Goal: Task Accomplishment & Management: Use online tool/utility

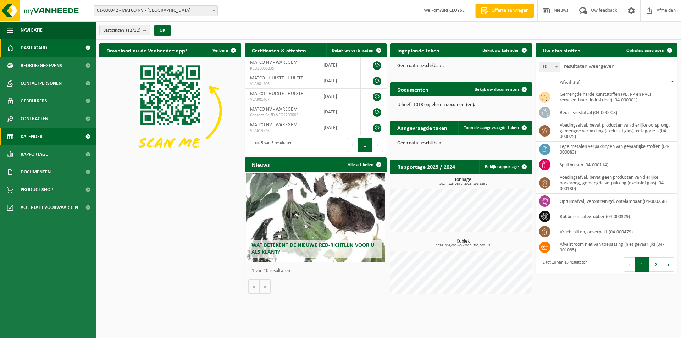
click at [34, 131] on span "Kalender" at bounding box center [32, 137] width 22 height 18
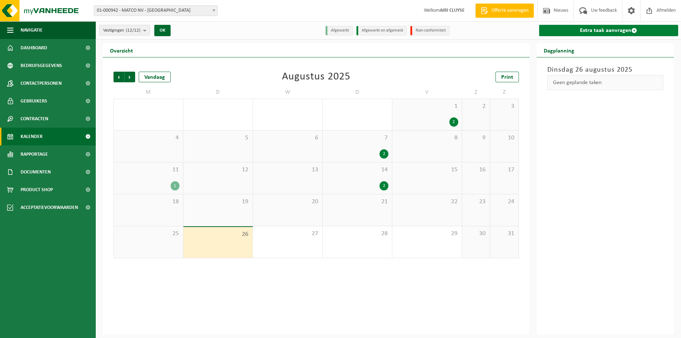
click at [609, 32] on link "Extra taak aanvragen" at bounding box center [608, 30] width 139 height 11
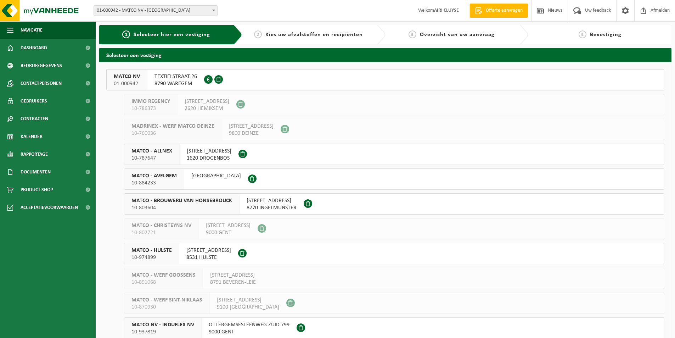
click at [158, 198] on span "MATCO - BROUWERIJ VAN HONSEBROUCK" at bounding box center [182, 200] width 101 height 7
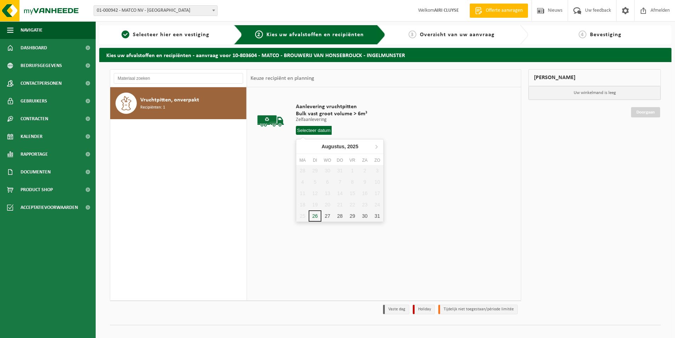
click at [321, 127] on input "text" at bounding box center [314, 130] width 36 height 9
click at [381, 146] on icon at bounding box center [376, 146] width 11 height 11
click at [316, 170] on div "2" at bounding box center [315, 170] width 12 height 11
type input "Van [DATE]"
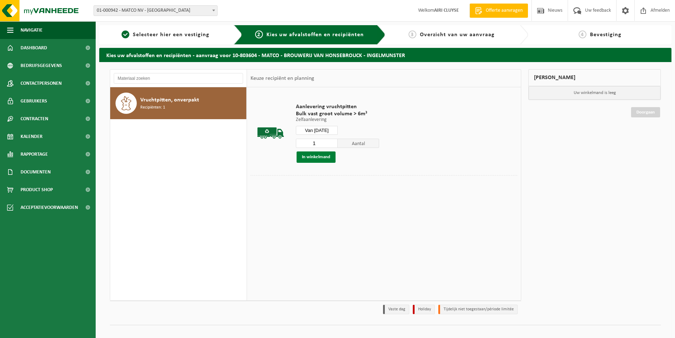
click at [317, 157] on button "In winkelmand" at bounding box center [316, 156] width 39 height 11
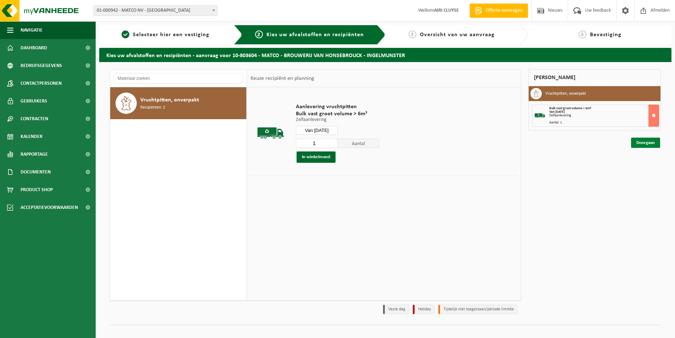
click at [650, 143] on link "Doorgaan" at bounding box center [645, 143] width 29 height 10
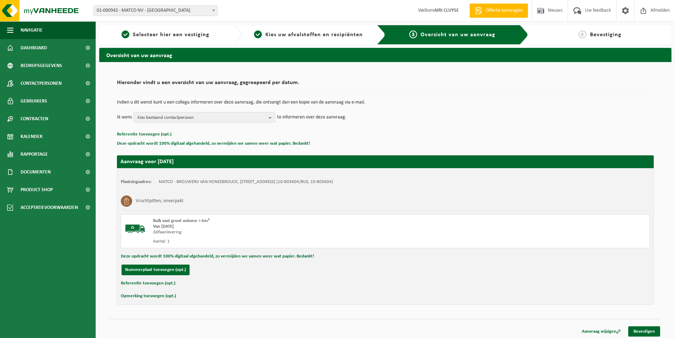
scroll to position [2, 0]
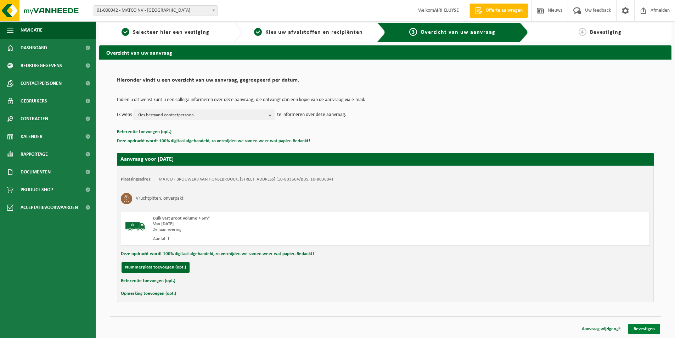
click at [648, 331] on link "Bevestigen" at bounding box center [645, 329] width 32 height 10
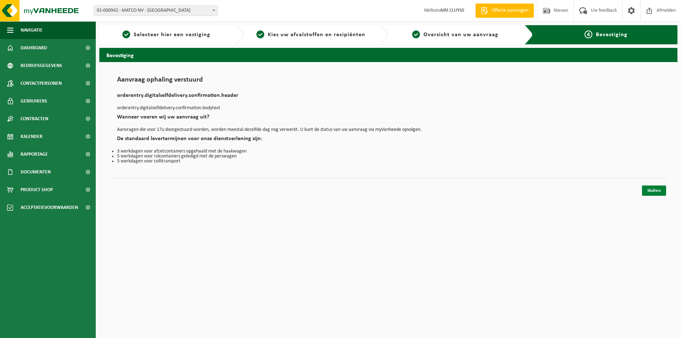
click at [652, 191] on link "Sluiten" at bounding box center [654, 190] width 24 height 10
